Goal: Task Accomplishment & Management: Manage account settings

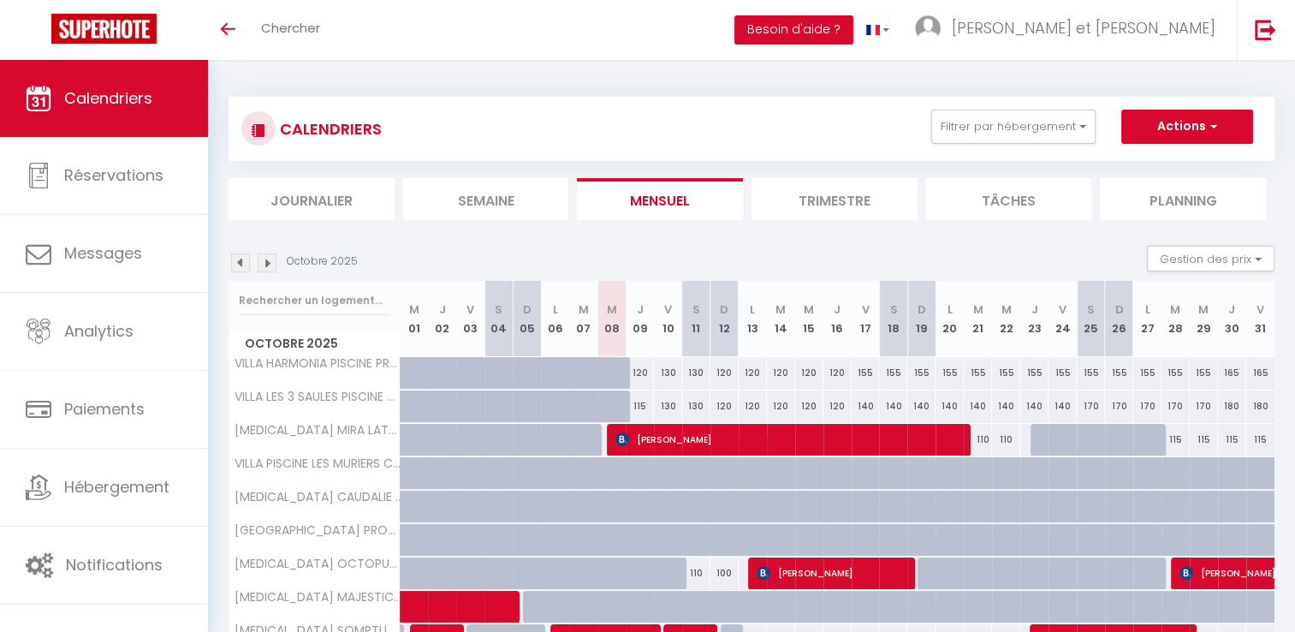
scroll to position [137, 0]
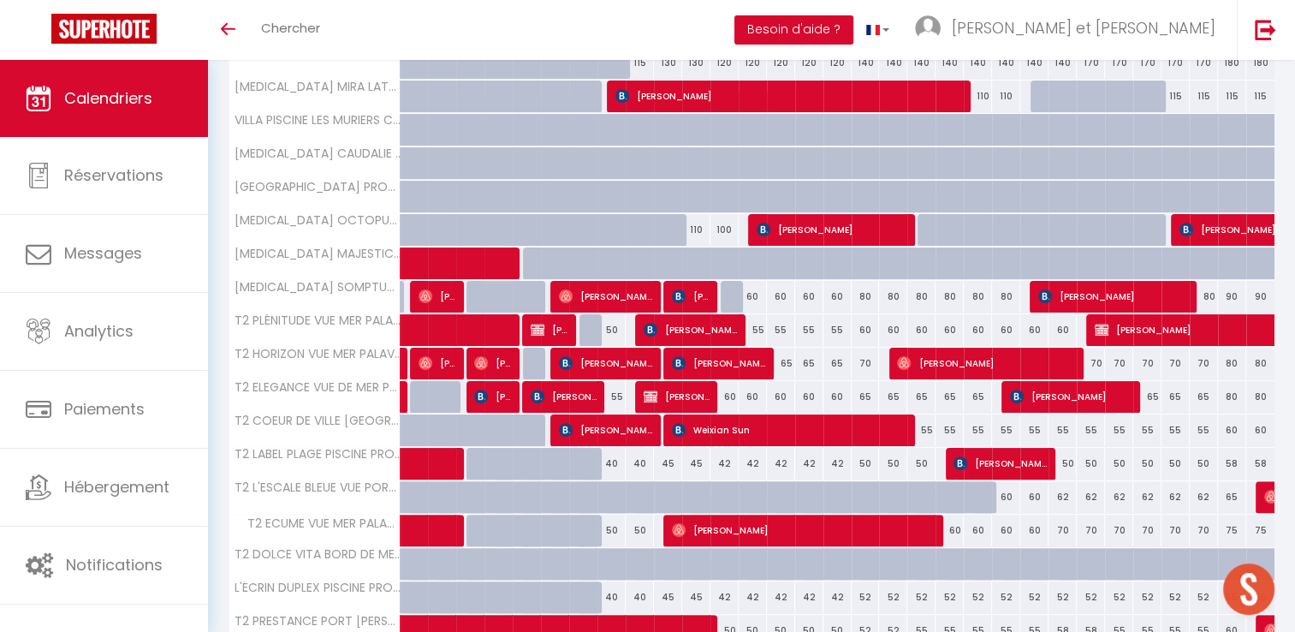
scroll to position [500, 0]
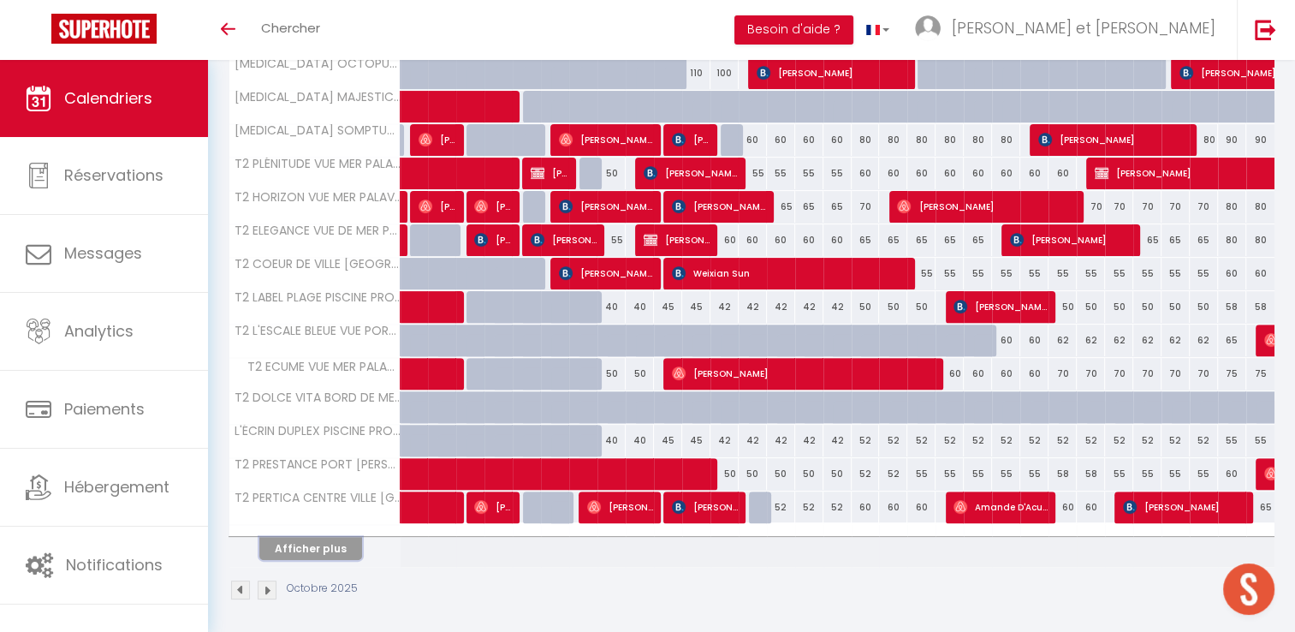
click at [336, 546] on button "Afficher plus" at bounding box center [310, 548] width 103 height 23
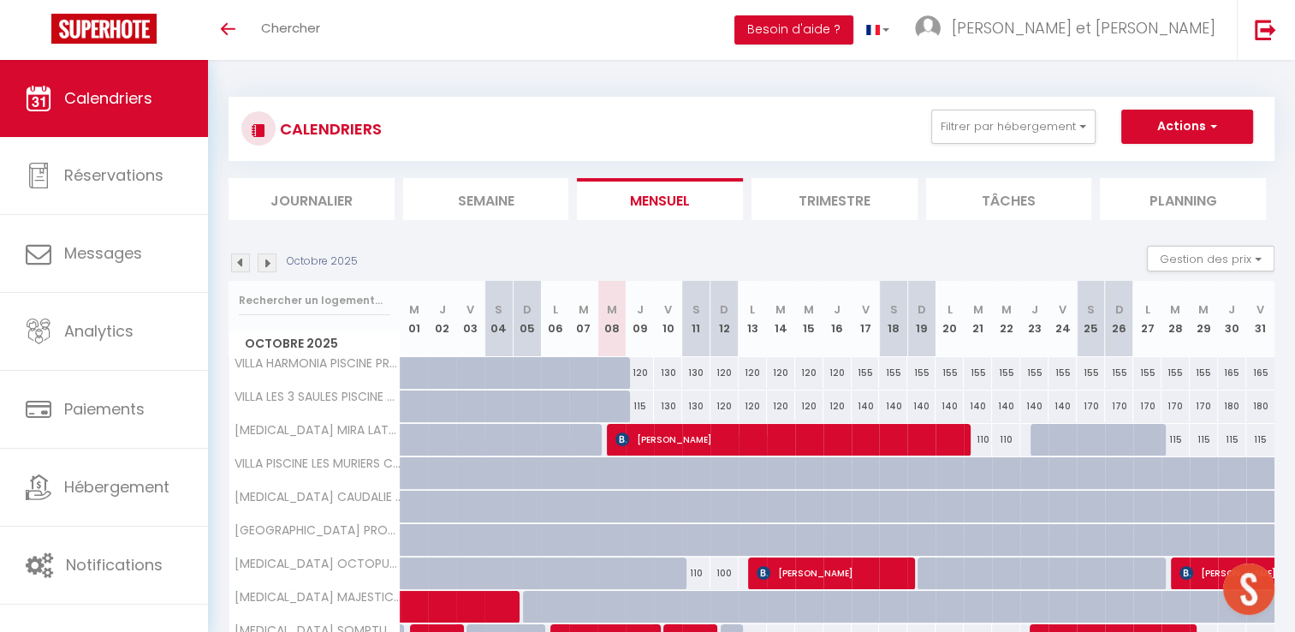
scroll to position [101, 0]
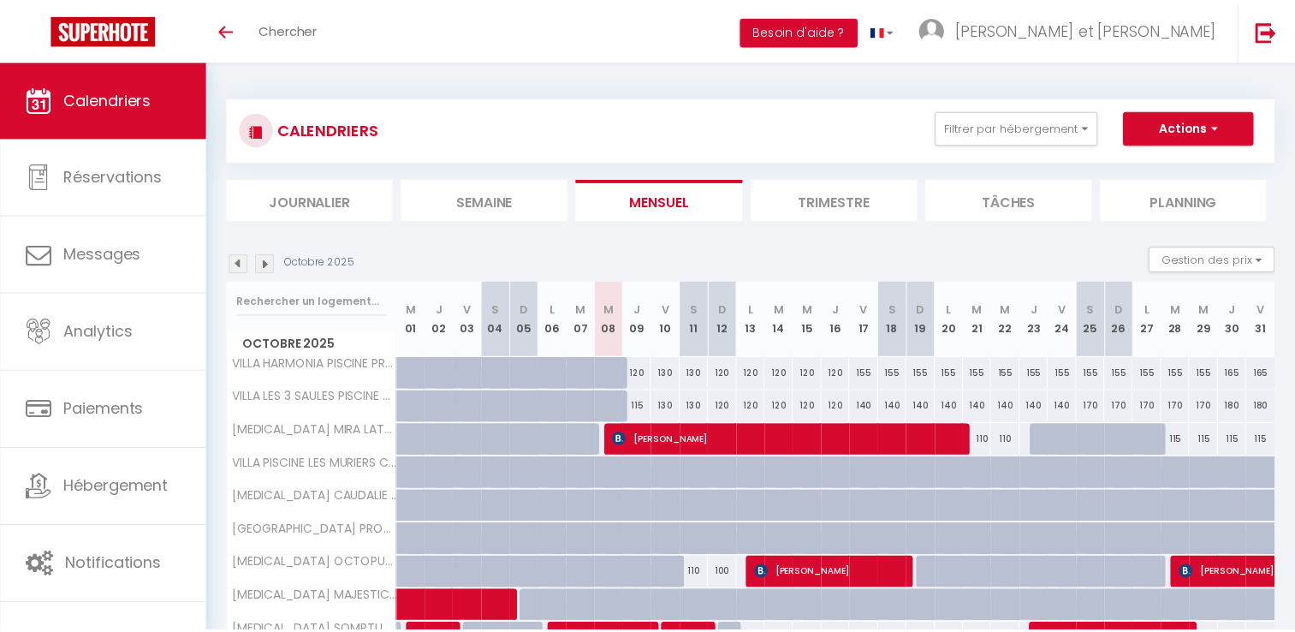
scroll to position [101, 0]
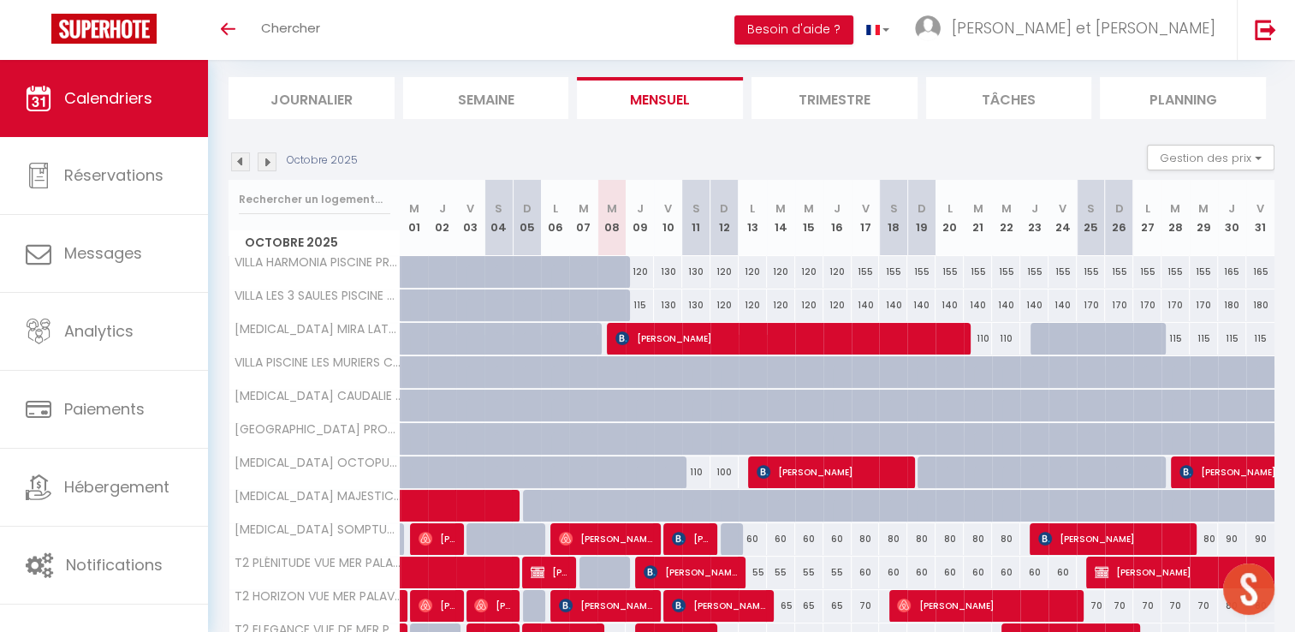
drag, startPoint x: 517, startPoint y: 163, endPoint x: 555, endPoint y: 125, distance: 53.3
click at [555, 125] on div "CALENDRIERS Filtrer par hébergement Logements Montpellier et ses alentours VILL…" at bounding box center [752, 497] width 1046 height 1036
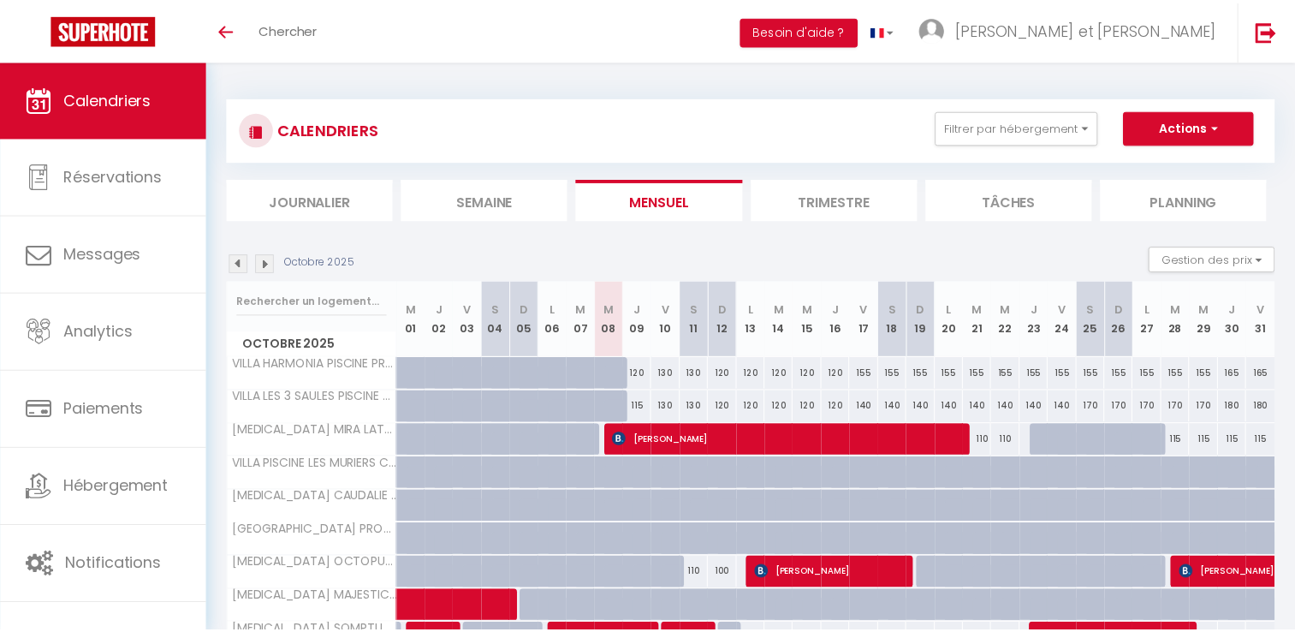
scroll to position [101, 0]
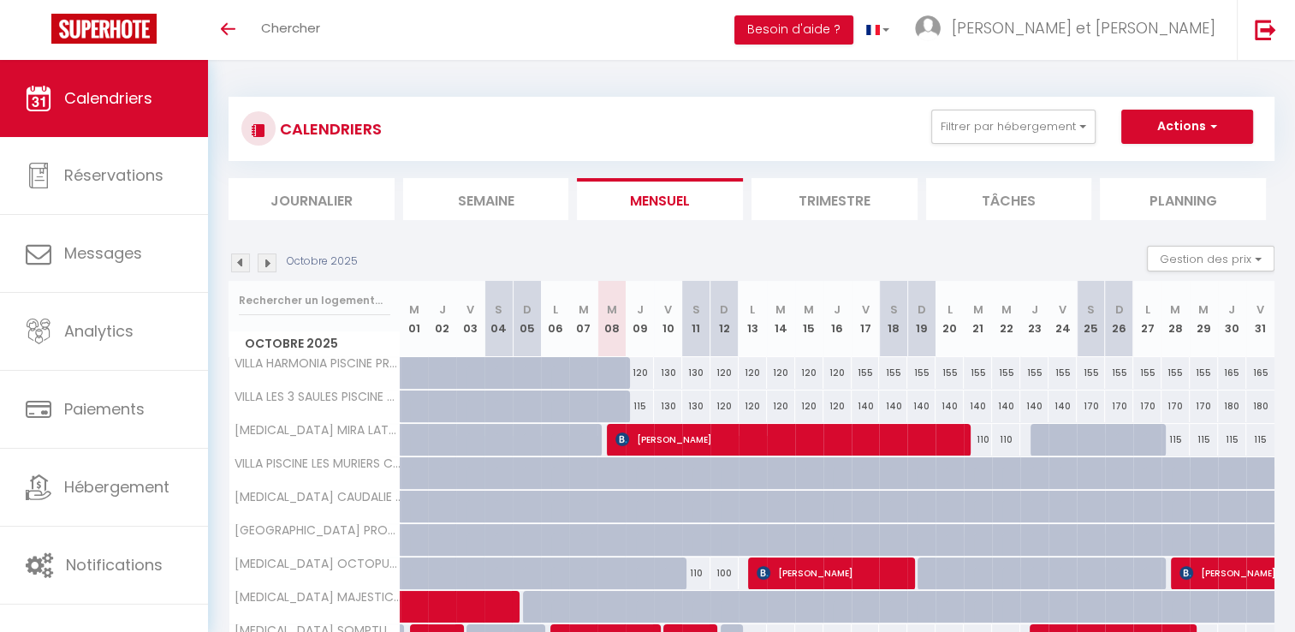
scroll to position [101, 0]
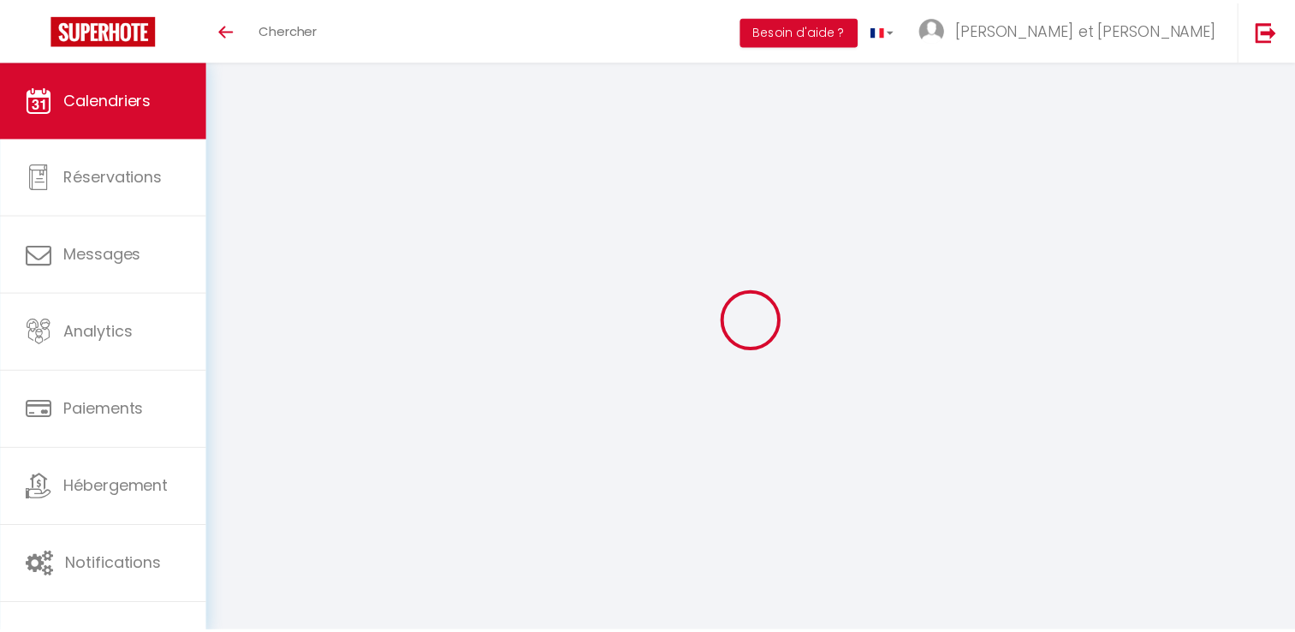
scroll to position [101, 0]
